Goal: Find specific page/section: Find specific page/section

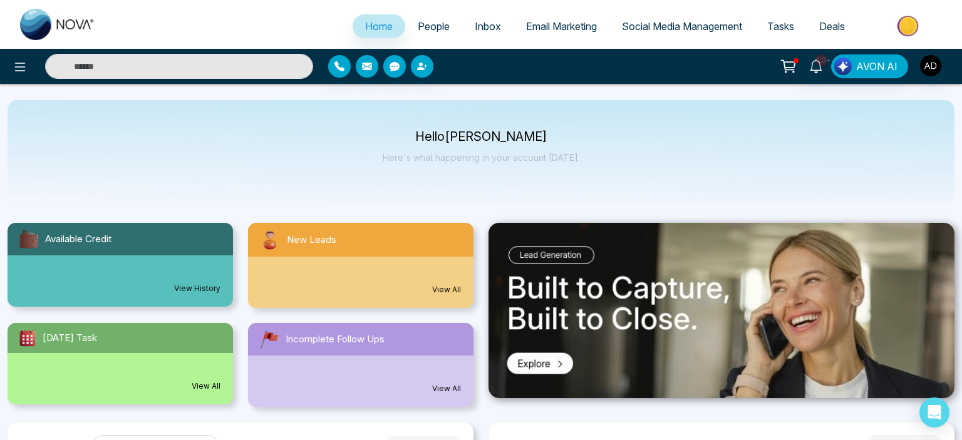
select select "*"
click at [424, 29] on span "People" at bounding box center [434, 26] width 32 height 13
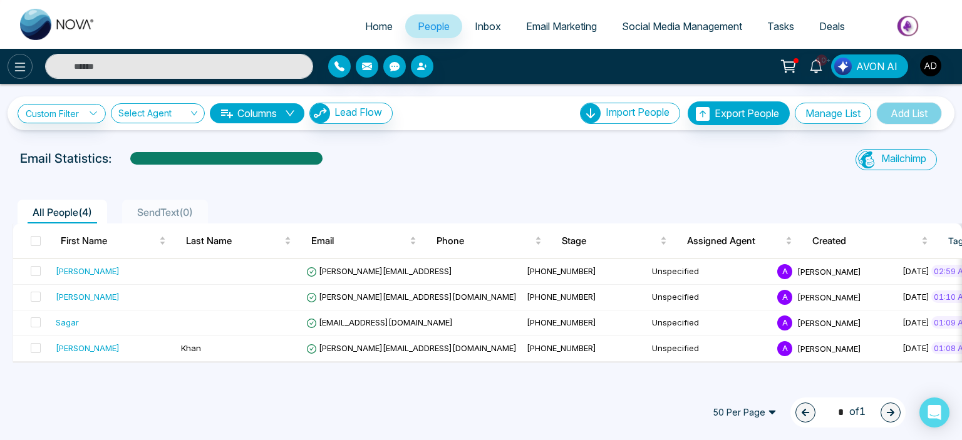
click at [24, 64] on icon at bounding box center [20, 66] width 15 height 15
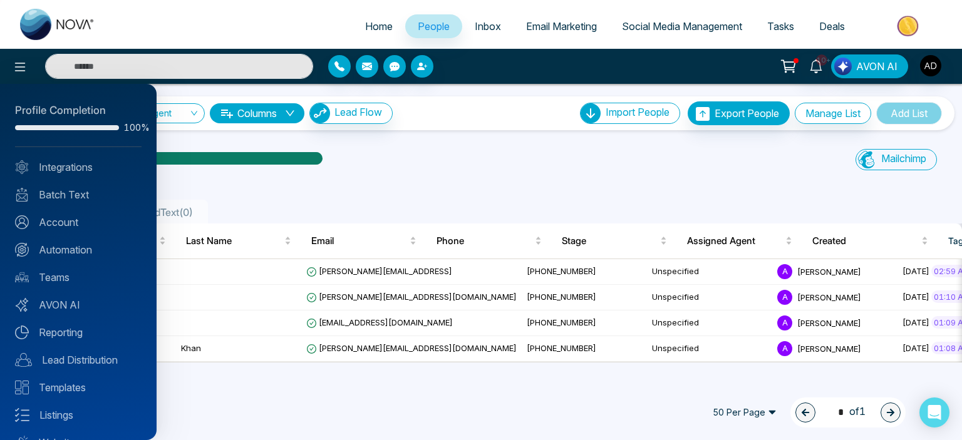
click at [351, 275] on div at bounding box center [481, 220] width 962 height 440
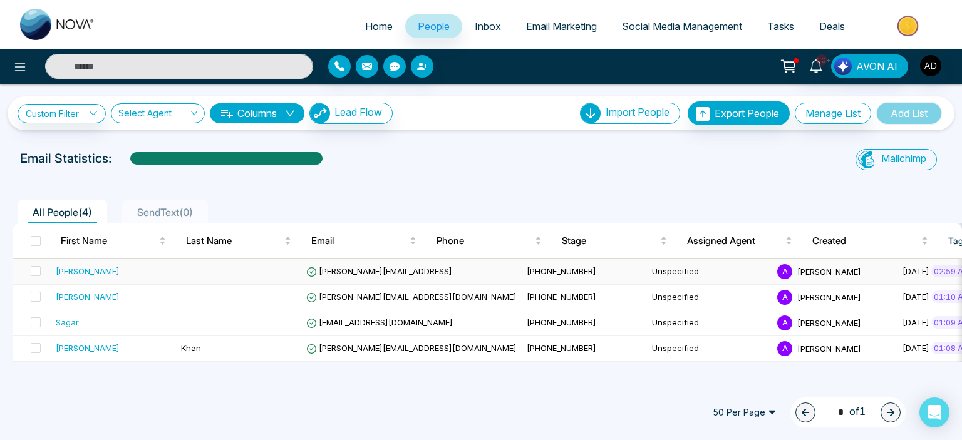
click at [361, 272] on span "[PERSON_NAME][EMAIL_ADDRESS]" at bounding box center [379, 271] width 146 height 10
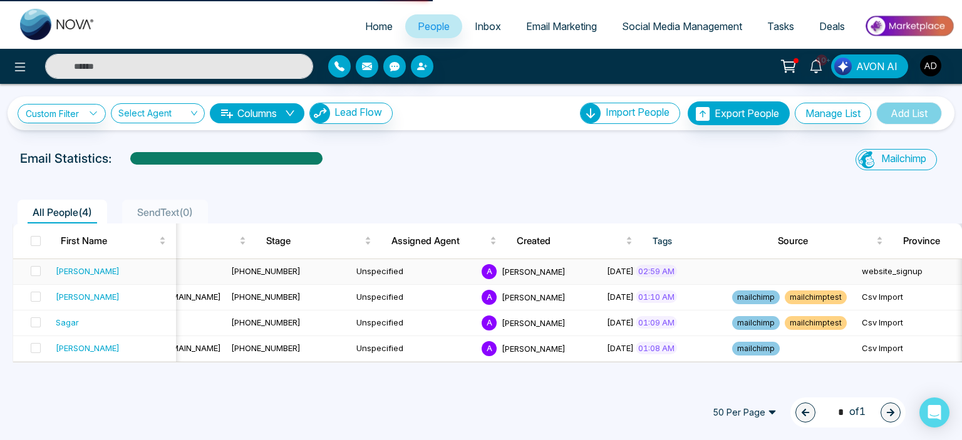
scroll to position [0, 331]
